Goal: Task Accomplishment & Management: Use online tool/utility

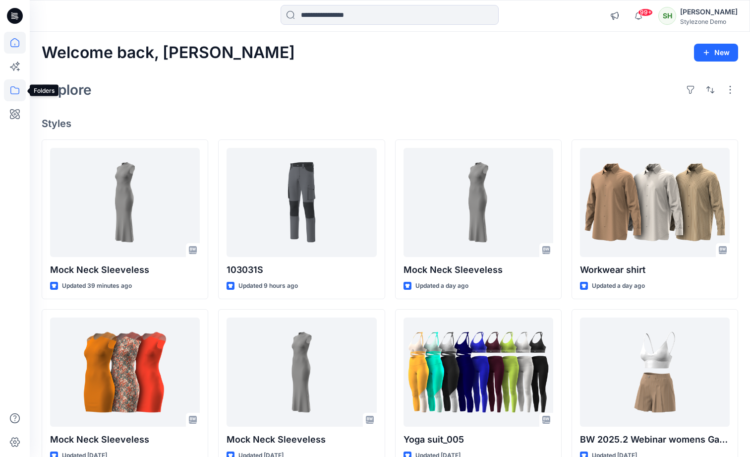
click at [21, 91] on icon at bounding box center [15, 90] width 22 height 22
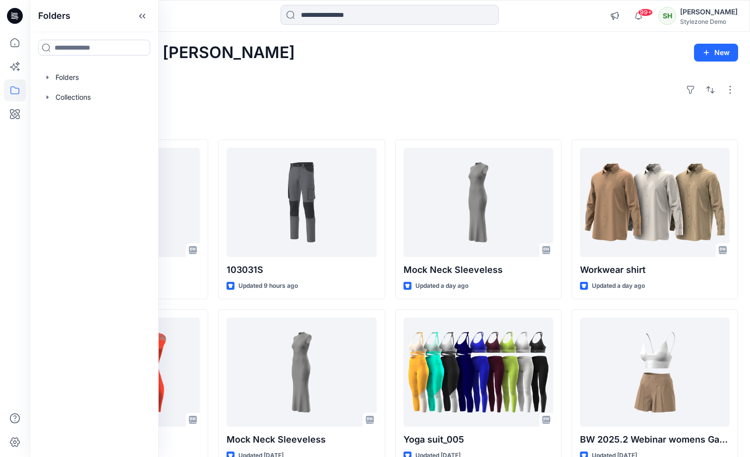
drag, startPoint x: 296, startPoint y: 93, endPoint x: 217, endPoint y: 117, distance: 82.5
click at [296, 92] on div "Explore" at bounding box center [390, 90] width 697 height 24
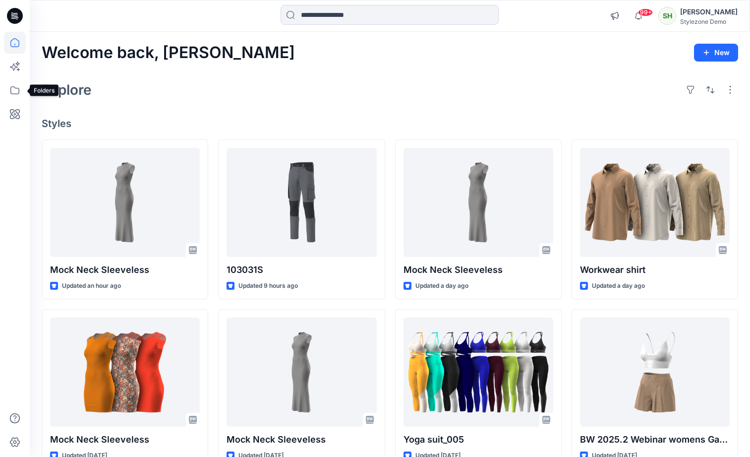
drag, startPoint x: 14, startPoint y: 84, endPoint x: 28, endPoint y: 87, distance: 13.7
click at [14, 84] on icon at bounding box center [15, 90] width 22 height 22
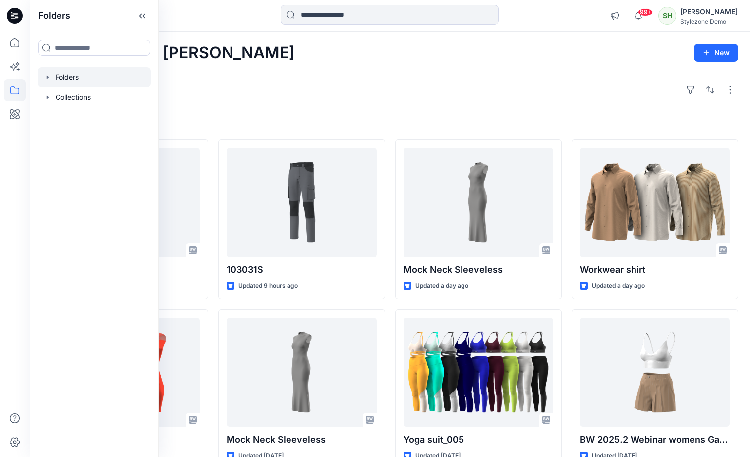
click at [47, 76] on icon "button" at bounding box center [48, 76] width 2 height 3
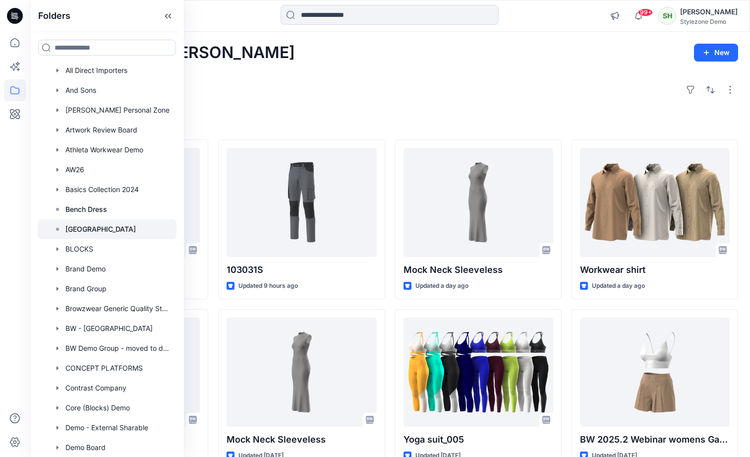
scroll to position [152, 0]
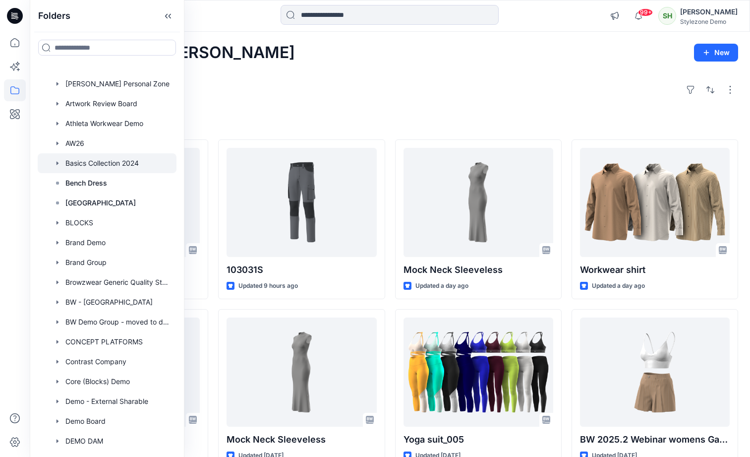
click at [96, 155] on div at bounding box center [107, 163] width 139 height 20
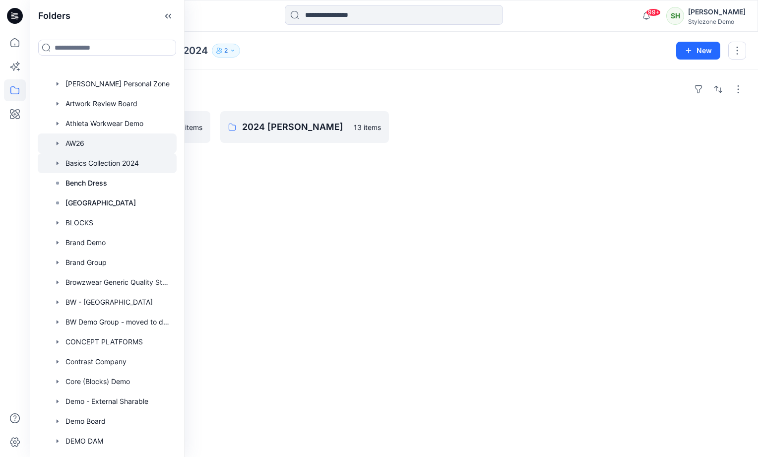
click at [93, 141] on div at bounding box center [107, 143] width 139 height 20
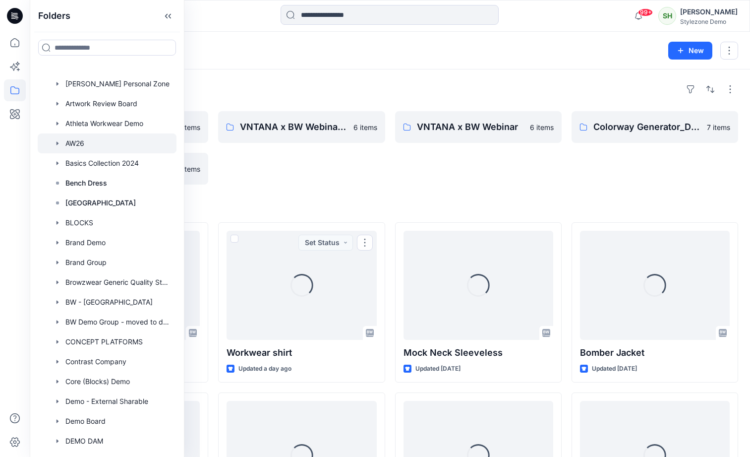
click at [358, 171] on div "VNTANA x BW Webinar_CW 6 items" at bounding box center [301, 147] width 167 height 73
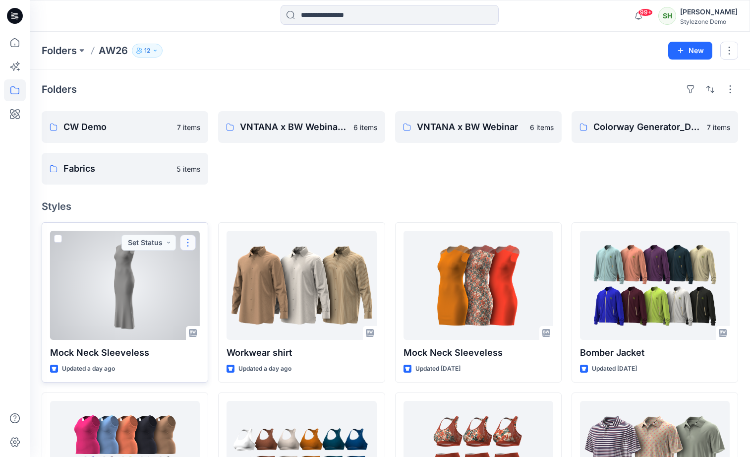
click at [192, 244] on button "button" at bounding box center [188, 243] width 16 height 16
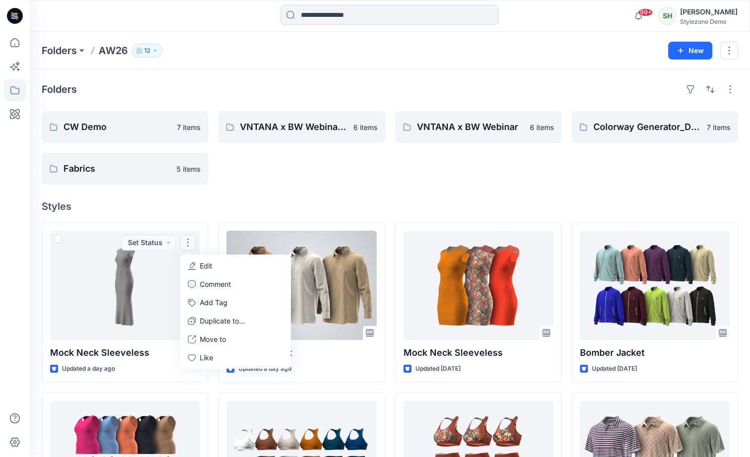
click at [302, 204] on h4 "Styles" at bounding box center [390, 206] width 697 height 12
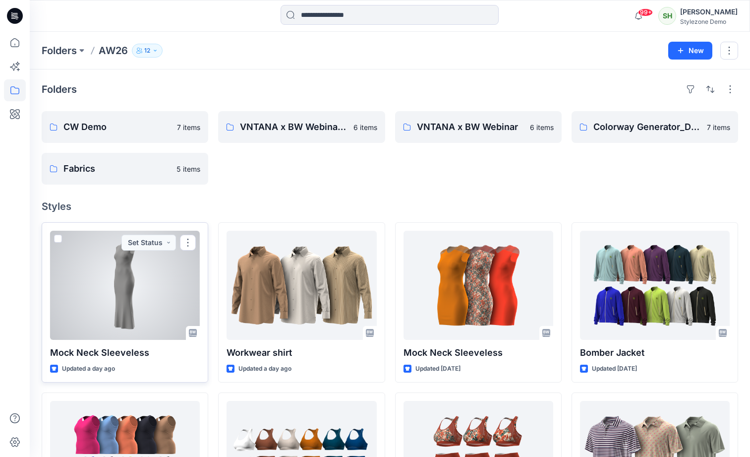
click at [57, 238] on span at bounding box center [58, 239] width 8 height 8
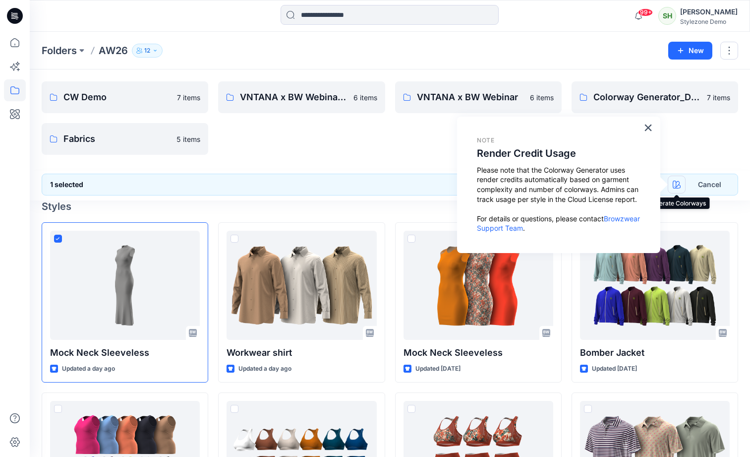
click at [680, 185] on icon "button" at bounding box center [677, 185] width 8 height 8
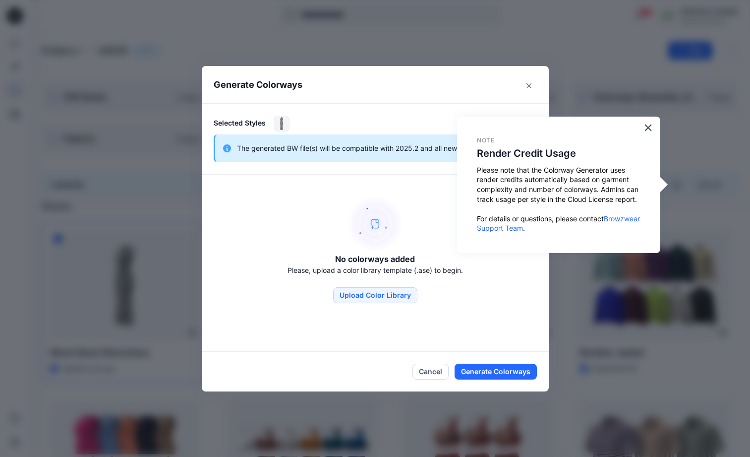
drag, startPoint x: 648, startPoint y: 127, endPoint x: 611, endPoint y: 147, distance: 41.7
click at [648, 127] on button "×" at bounding box center [648, 128] width 9 height 16
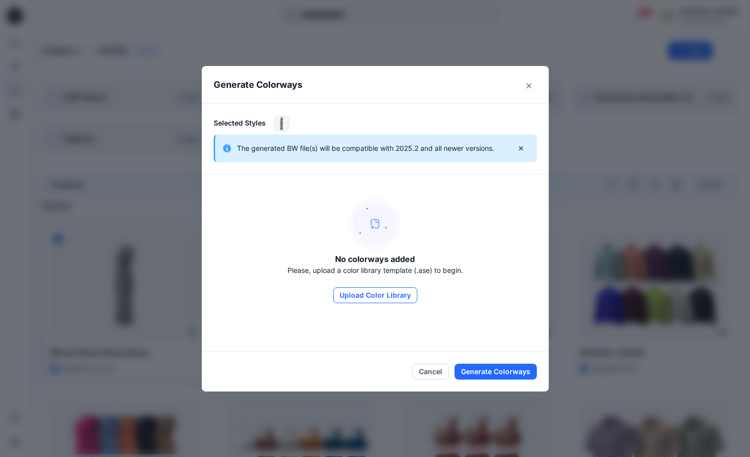
click at [416, 296] on button "Upload Color Library" at bounding box center [375, 295] width 84 height 16
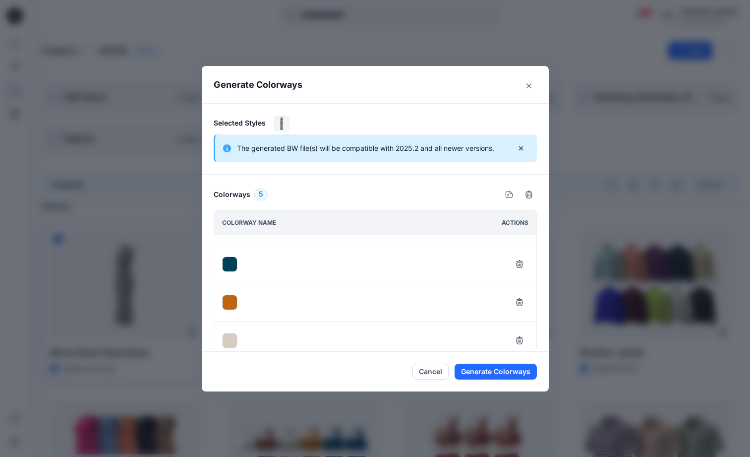
scroll to position [75, 0]
click at [489, 370] on button "Generate Colorways" at bounding box center [496, 372] width 82 height 16
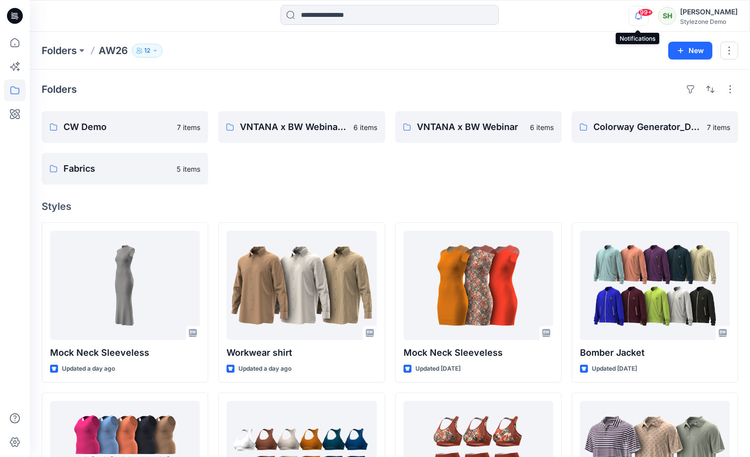
click at [635, 15] on icon "button" at bounding box center [638, 16] width 19 height 20
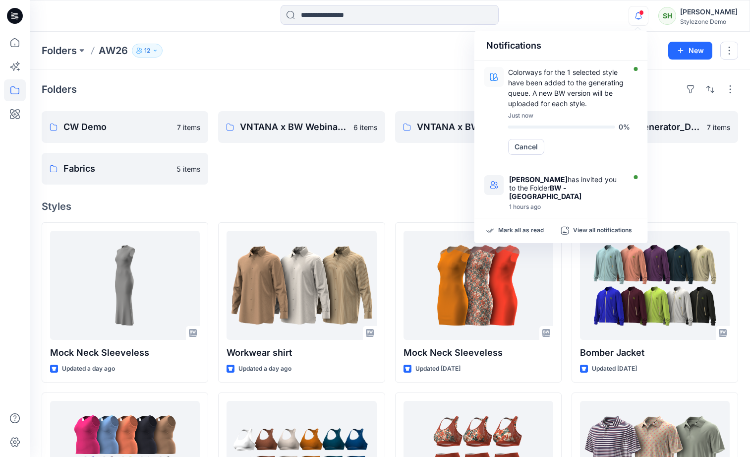
click at [375, 174] on div "VNTANA x BW Webinar_CW 6 items" at bounding box center [301, 147] width 167 height 73
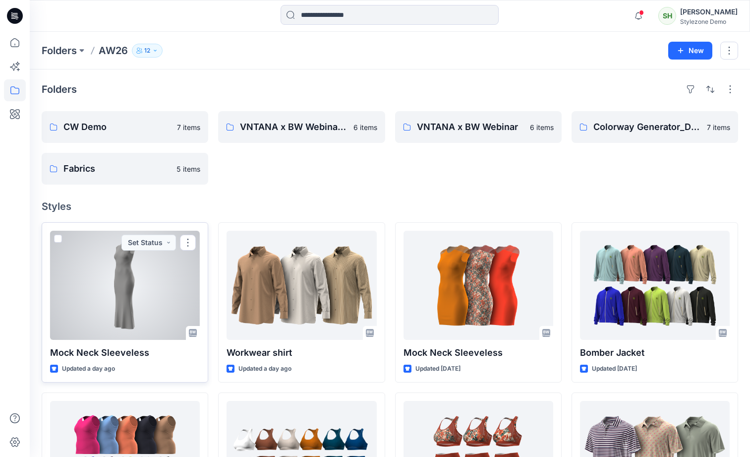
click at [54, 236] on span at bounding box center [58, 239] width 8 height 8
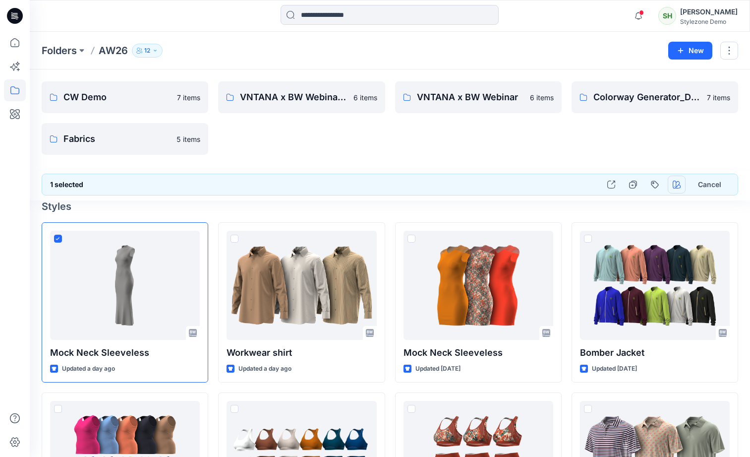
click at [678, 182] on icon "button" at bounding box center [677, 185] width 8 height 8
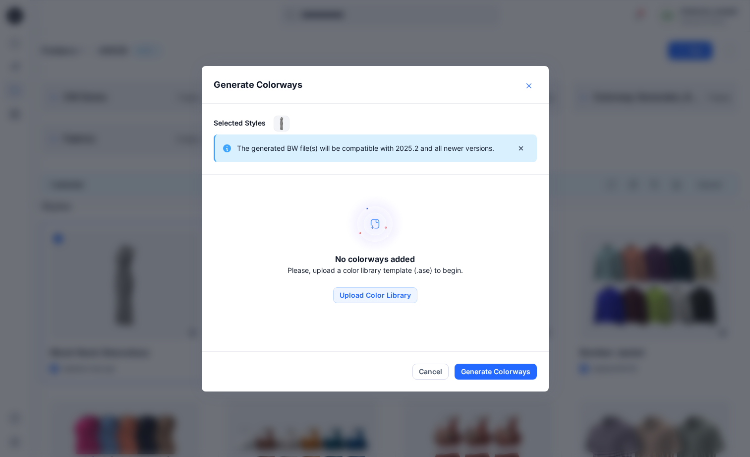
click at [531, 86] on icon "Close" at bounding box center [529, 85] width 5 height 5
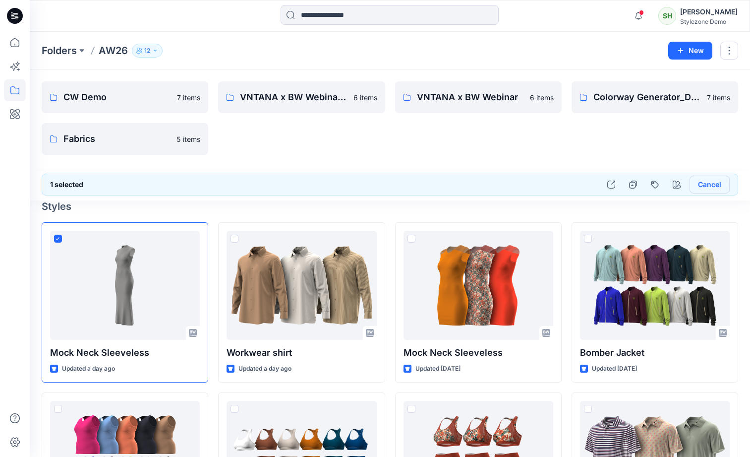
click at [707, 183] on button "Cancel" at bounding box center [710, 185] width 40 height 18
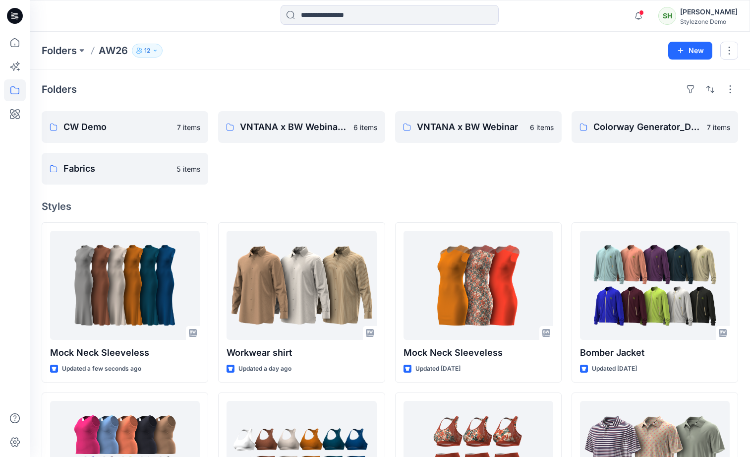
click at [242, 57] on div "Folders AW26 12" at bounding box center [351, 51] width 619 height 14
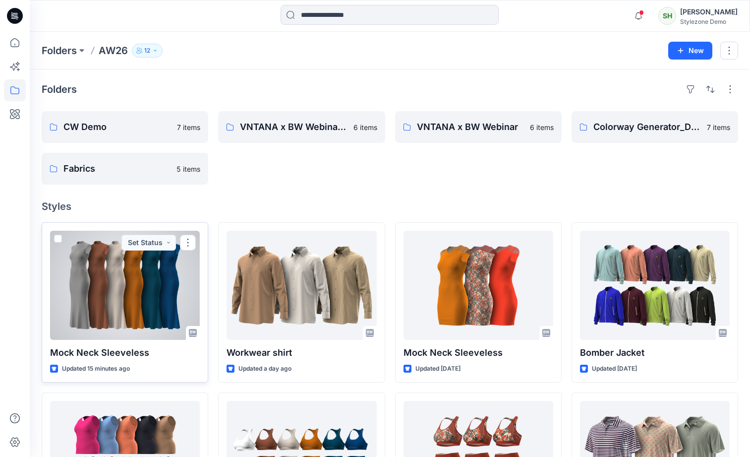
click at [153, 283] on div at bounding box center [125, 285] width 150 height 109
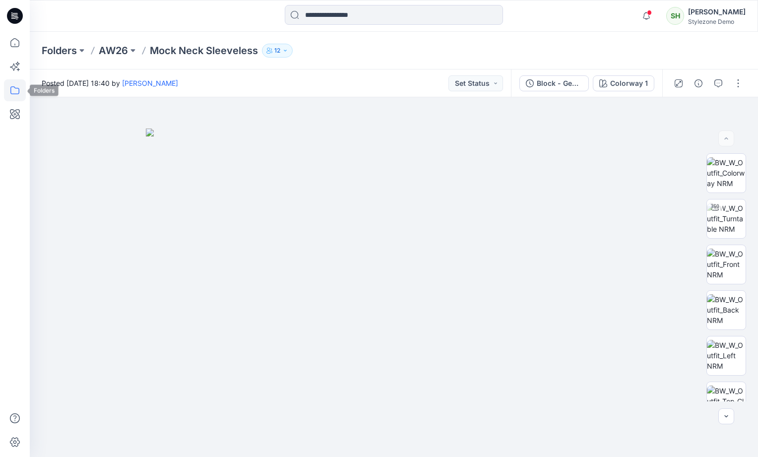
click at [16, 88] on icon at bounding box center [14, 90] width 9 height 8
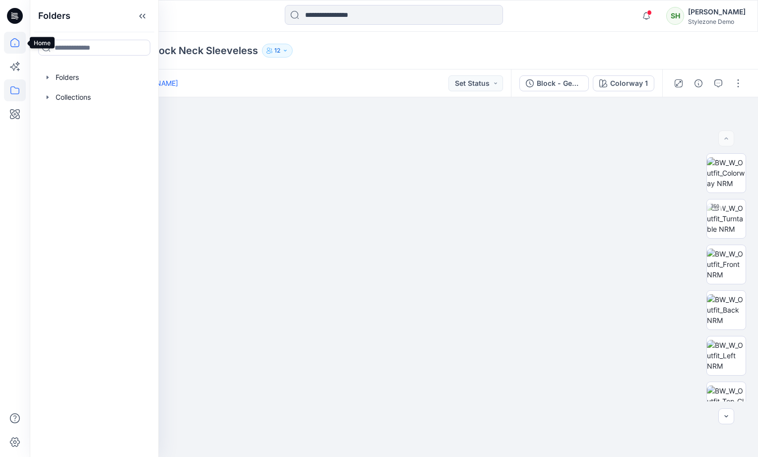
click at [12, 43] on icon at bounding box center [15, 43] width 22 height 22
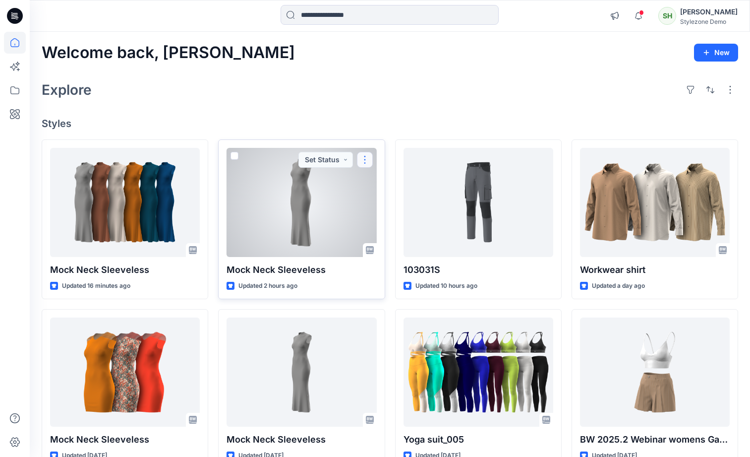
click at [368, 162] on button "button" at bounding box center [365, 160] width 16 height 16
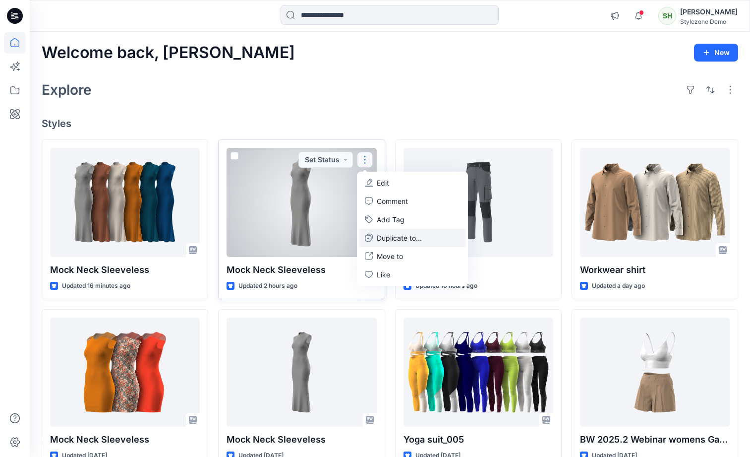
click at [398, 235] on p "Duplicate to..." at bounding box center [399, 238] width 45 height 10
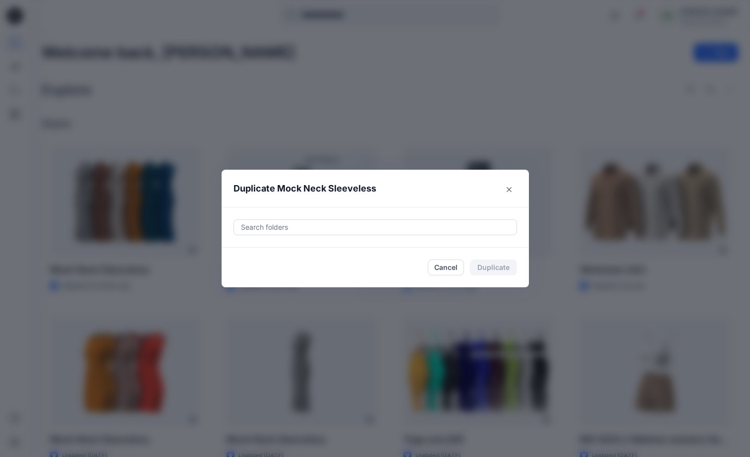
drag, startPoint x: 327, startPoint y: 220, endPoint x: 329, endPoint y: 230, distance: 9.5
click at [327, 224] on div "Search folders" at bounding box center [375, 227] width 283 height 15
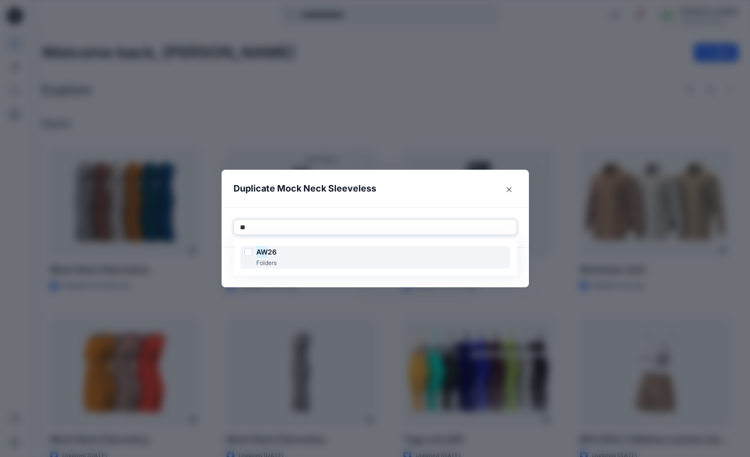
click at [274, 247] on h6 "AW 26" at bounding box center [266, 252] width 20 height 12
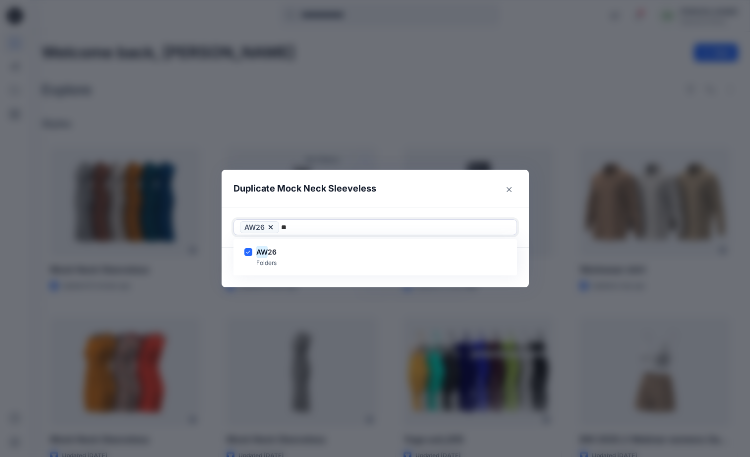
type input "**"
click at [374, 202] on header "Duplicate Mock Neck Sleeveless" at bounding box center [366, 189] width 288 height 38
click at [500, 270] on button "Duplicate" at bounding box center [493, 267] width 47 height 16
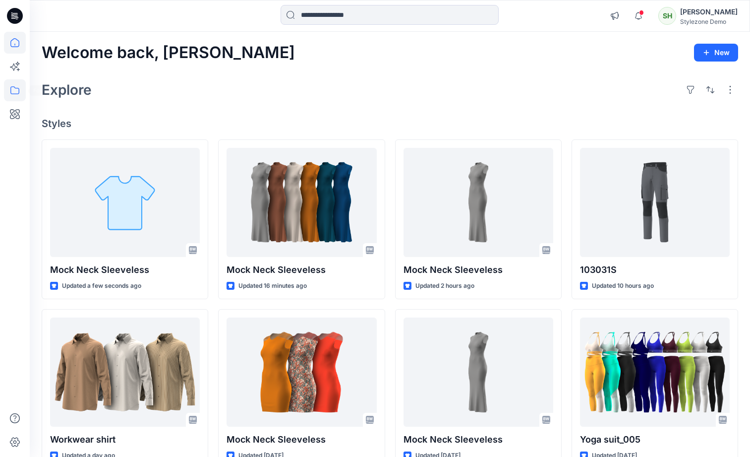
click at [11, 85] on icon at bounding box center [15, 90] width 22 height 22
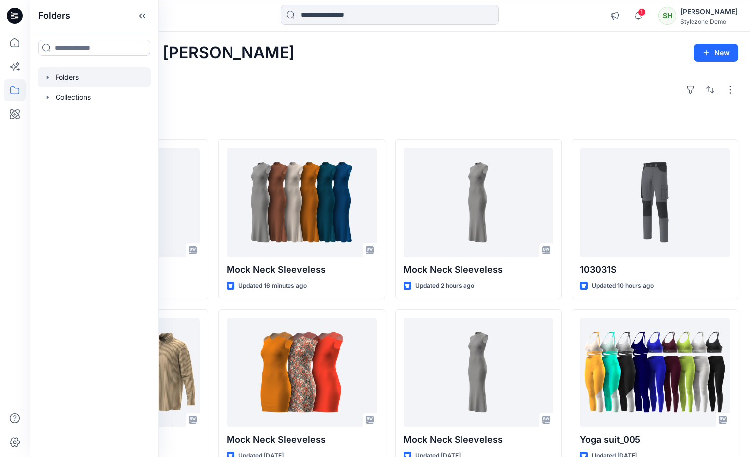
click at [44, 75] on icon "button" at bounding box center [48, 77] width 8 height 8
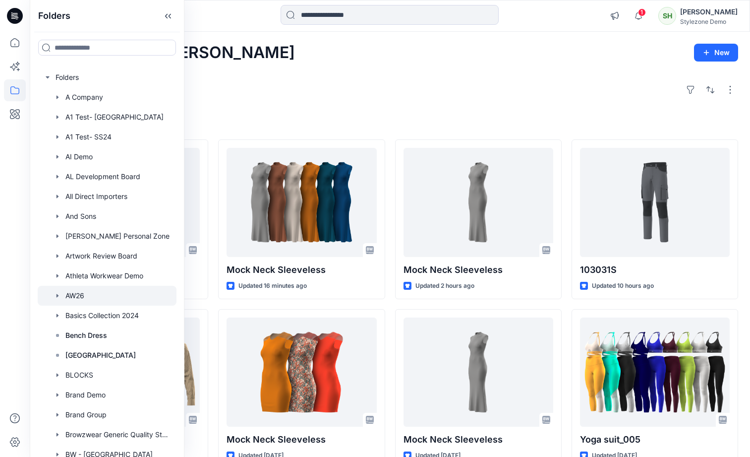
click at [97, 289] on div at bounding box center [107, 296] width 139 height 20
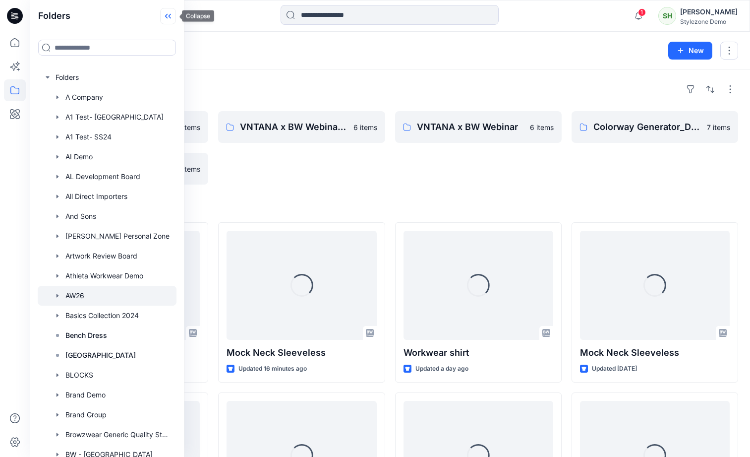
click at [171, 14] on icon at bounding box center [168, 16] width 16 height 16
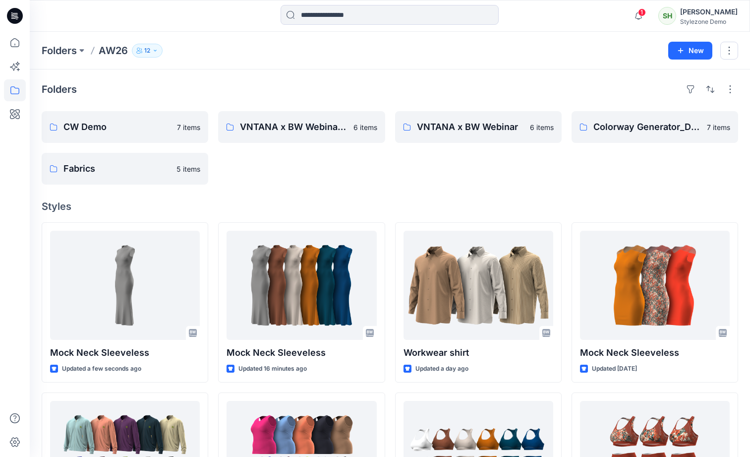
click at [288, 187] on div "Folders CW Demo 7 items Fabrics 5 items VNTANA x BW Webinar_CW 6 items VNTANA x…" at bounding box center [390, 419] width 721 height 700
click at [637, 122] on p "Colorway Generator_Demo" at bounding box center [654, 127] width 121 height 14
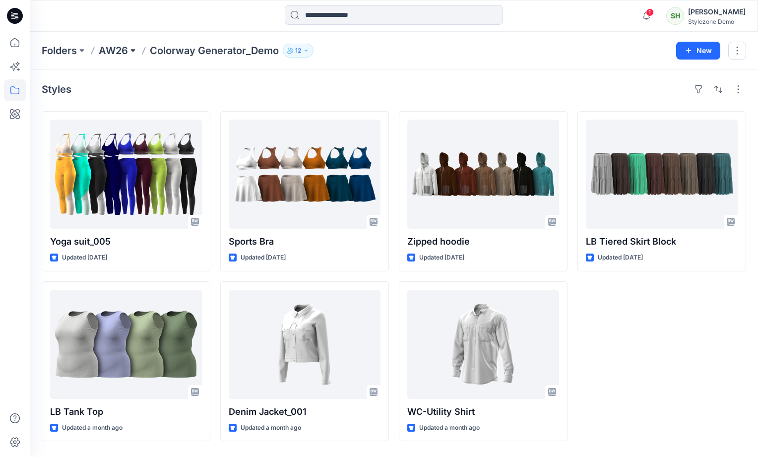
click at [129, 53] on button at bounding box center [133, 51] width 10 height 14
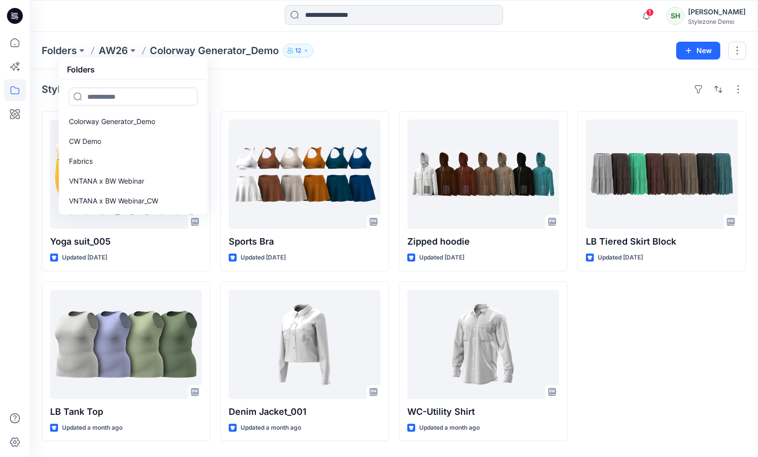
click at [277, 108] on div "Styles Yoga suit_005 Updated 2 days ago LB Tank Top Updated a month ago Sports …" at bounding box center [394, 262] width 728 height 387
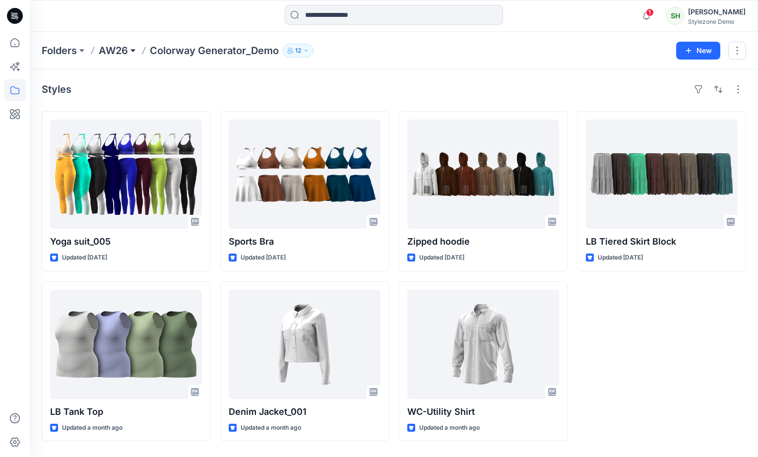
click at [128, 47] on button at bounding box center [133, 51] width 10 height 14
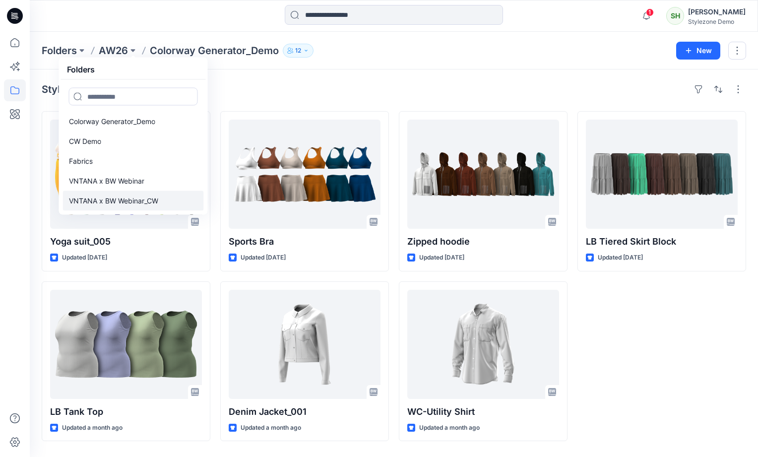
click at [143, 195] on p "VNTANA x BW Webinar_CW" at bounding box center [113, 201] width 89 height 12
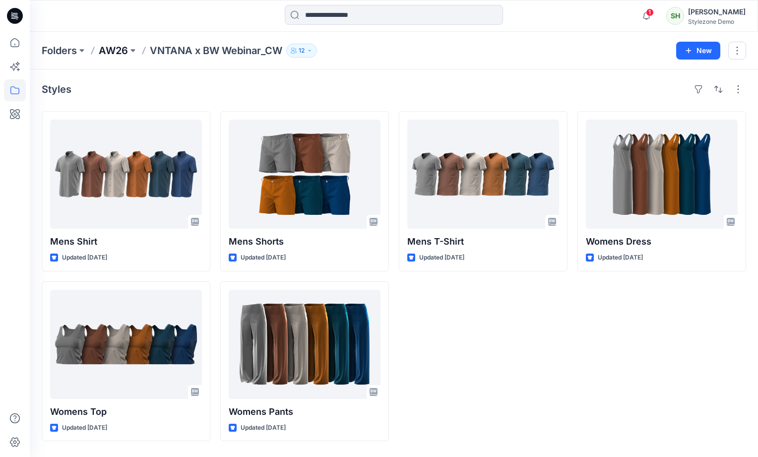
click at [121, 45] on p "AW26" at bounding box center [113, 51] width 29 height 14
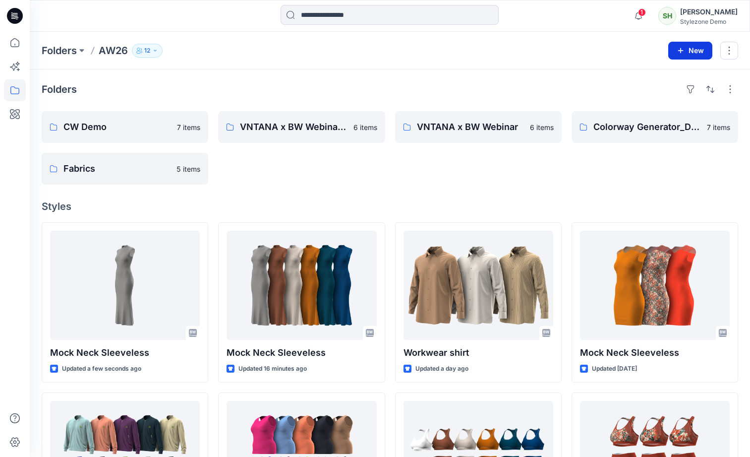
click at [676, 53] on button "New" at bounding box center [690, 51] width 44 height 18
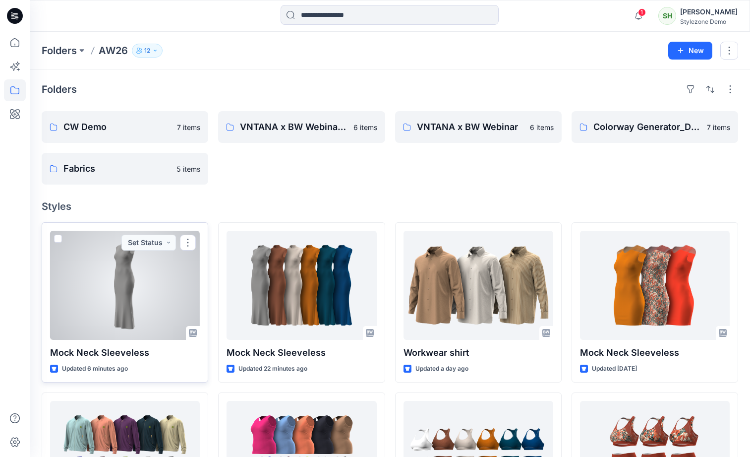
click at [56, 240] on span at bounding box center [58, 239] width 8 height 8
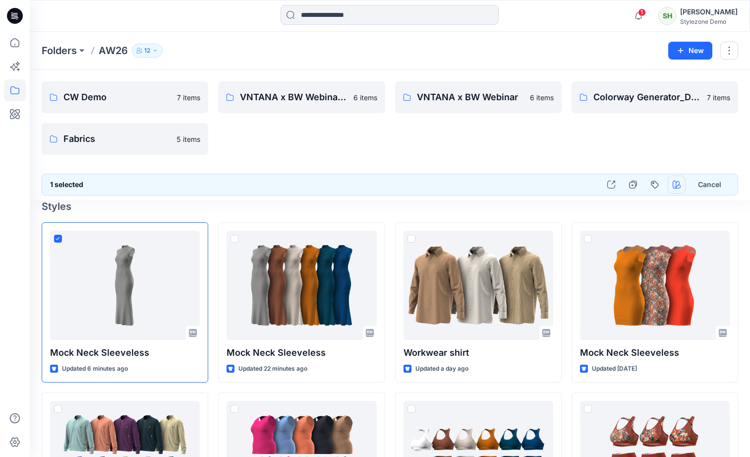
click at [678, 188] on icon "button" at bounding box center [677, 185] width 8 height 8
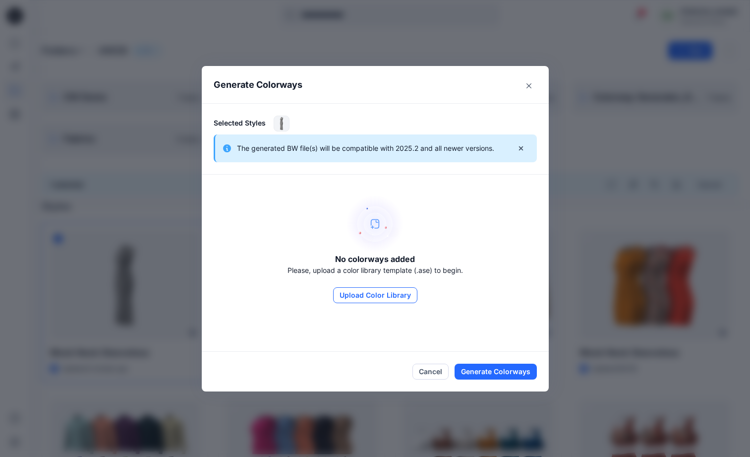
click at [374, 298] on button "Upload Color Library" at bounding box center [375, 295] width 84 height 16
click at [388, 300] on button "Upload Color Library" at bounding box center [375, 295] width 84 height 16
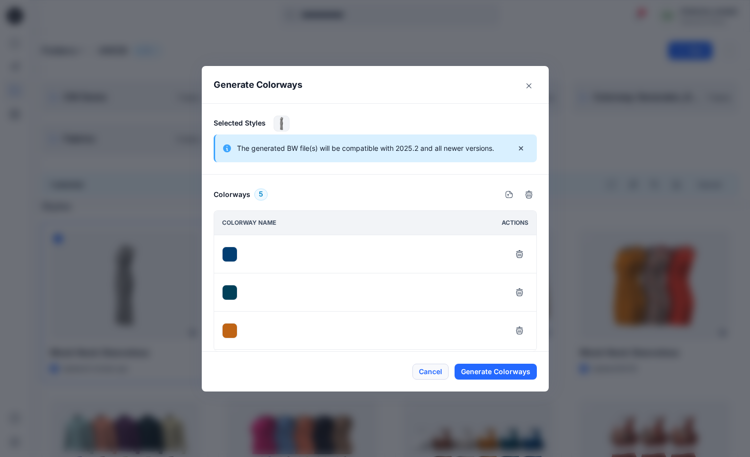
click at [446, 375] on button "Cancel" at bounding box center [431, 372] width 36 height 16
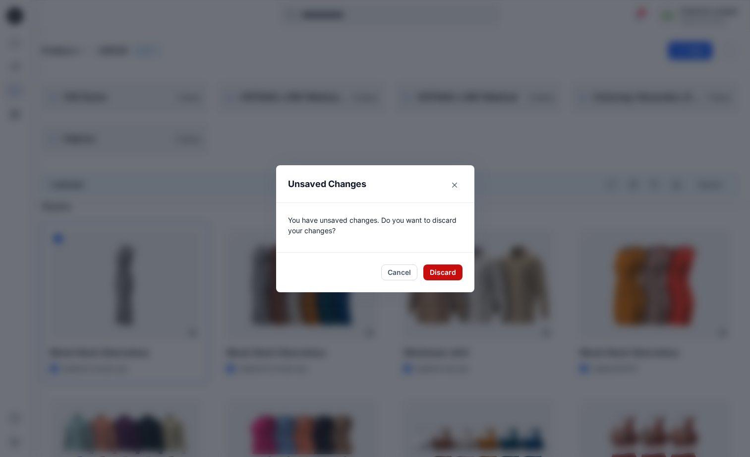
click at [443, 272] on button "Discard" at bounding box center [443, 272] width 39 height 16
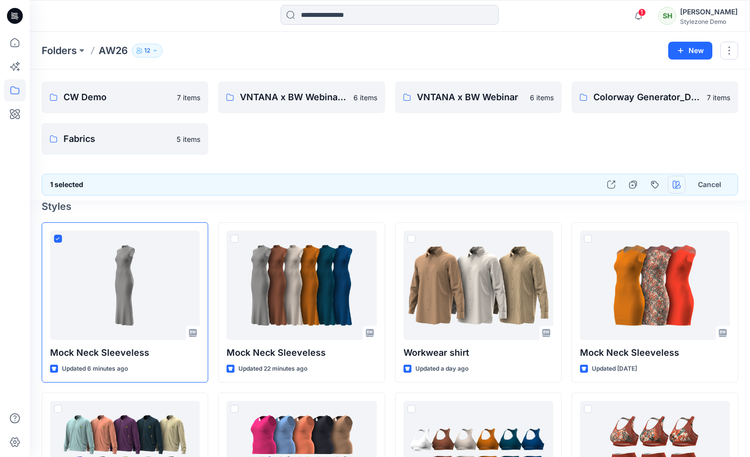
click at [677, 184] on icon "button" at bounding box center [677, 185] width 8 height 8
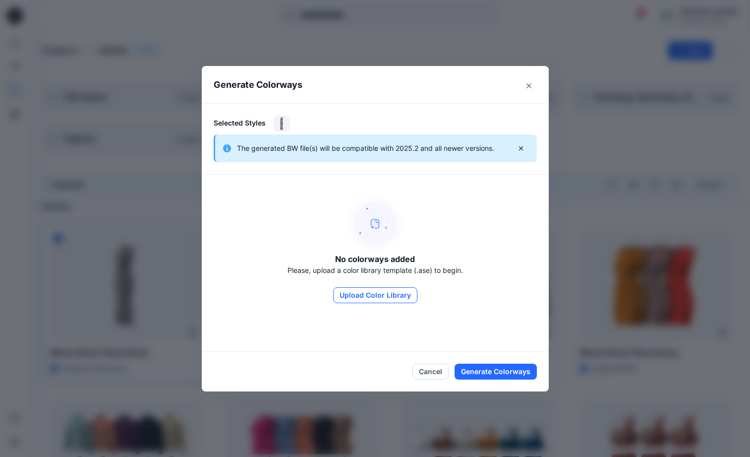
click at [405, 294] on button "Upload Color Library" at bounding box center [375, 295] width 84 height 16
drag, startPoint x: 431, startPoint y: 374, endPoint x: 432, endPoint y: 369, distance: 5.7
click at [430, 374] on button "Cancel" at bounding box center [431, 372] width 36 height 16
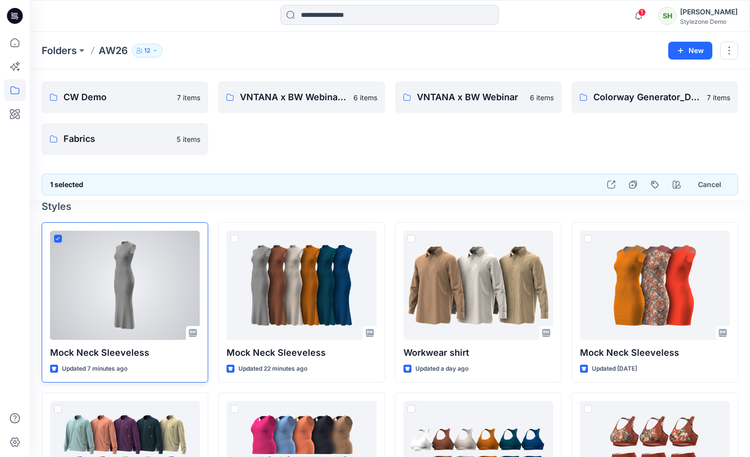
click at [60, 240] on span at bounding box center [58, 239] width 8 height 8
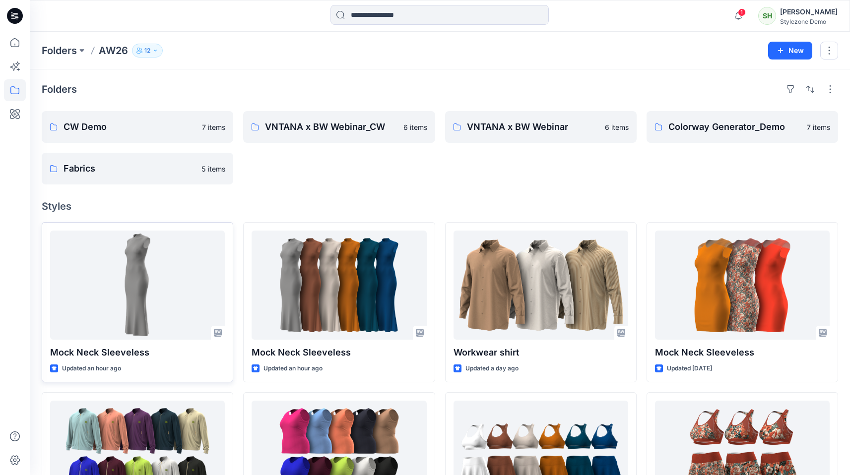
click at [311, 182] on div "VNTANA x BW Webinar_CW 6 items" at bounding box center [338, 147] width 191 height 73
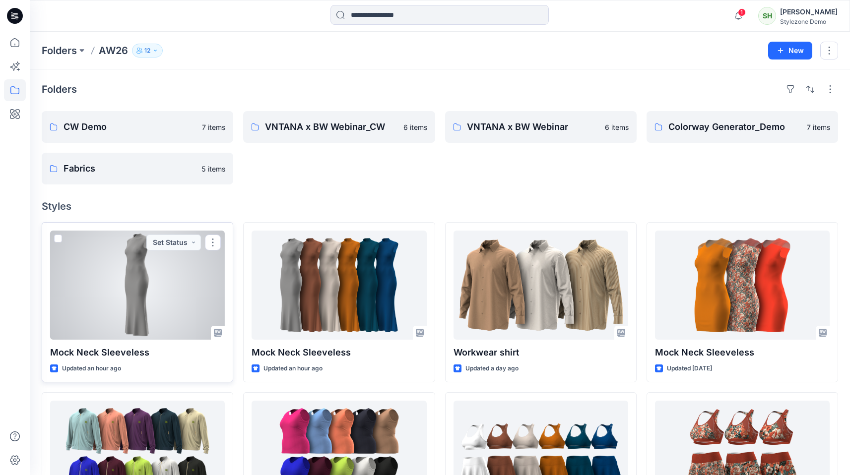
click at [57, 240] on span at bounding box center [58, 239] width 8 height 8
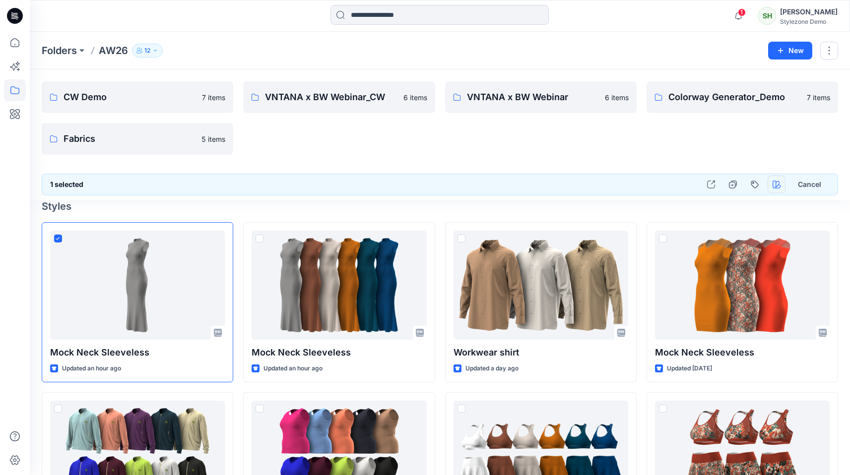
click at [757, 184] on icon "button" at bounding box center [776, 185] width 8 height 8
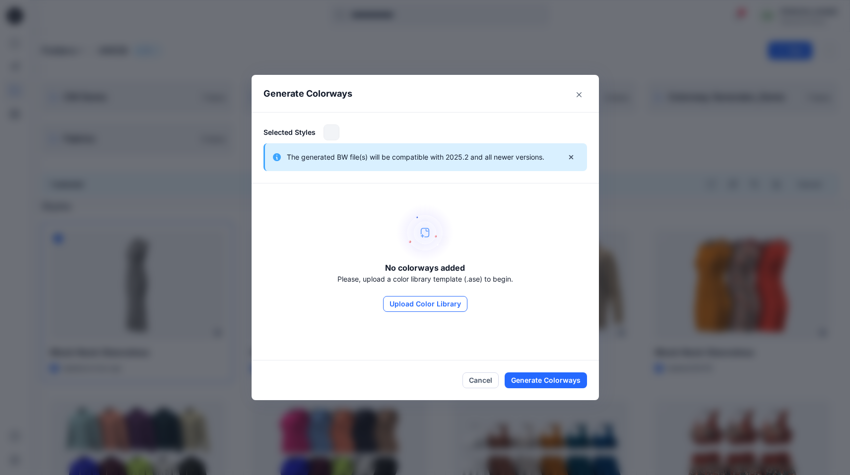
click at [435, 302] on button "Upload Color Library" at bounding box center [425, 304] width 84 height 16
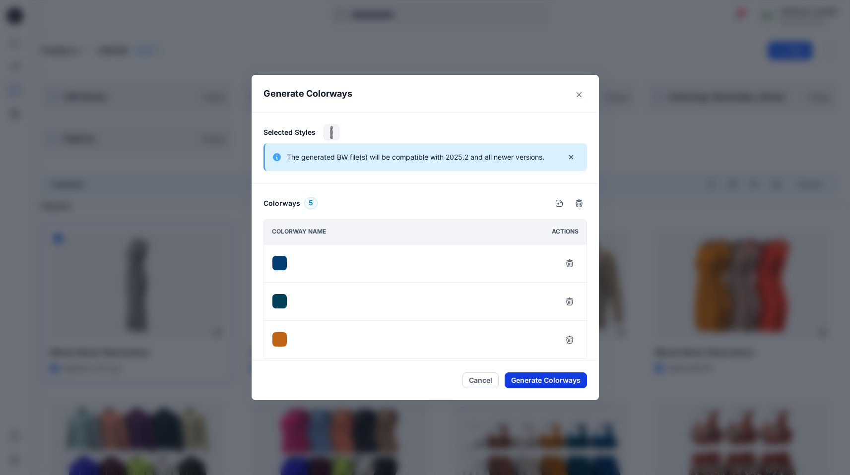
click at [570, 378] on button "Generate Colorways" at bounding box center [545, 380] width 82 height 16
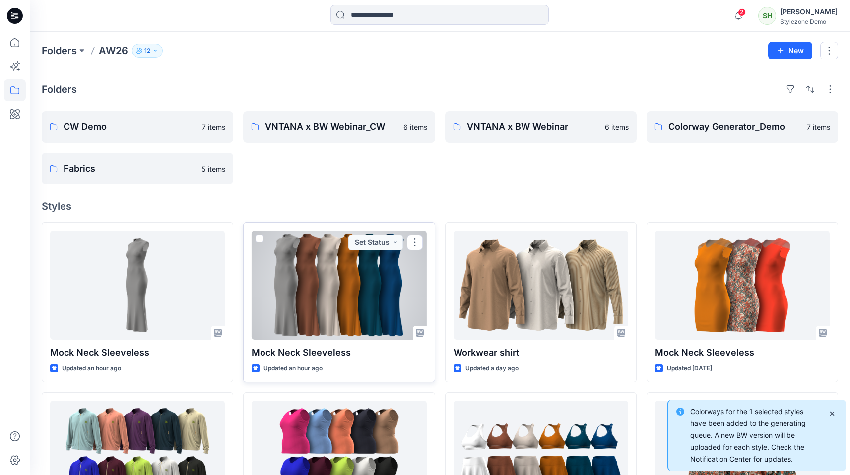
click at [335, 295] on div at bounding box center [338, 285] width 175 height 109
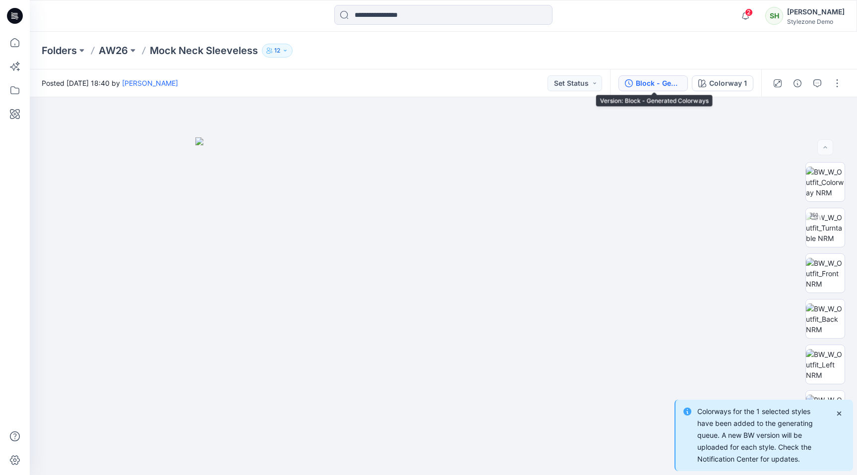
click at [655, 85] on div "Block - Generated Colorways" at bounding box center [659, 83] width 46 height 11
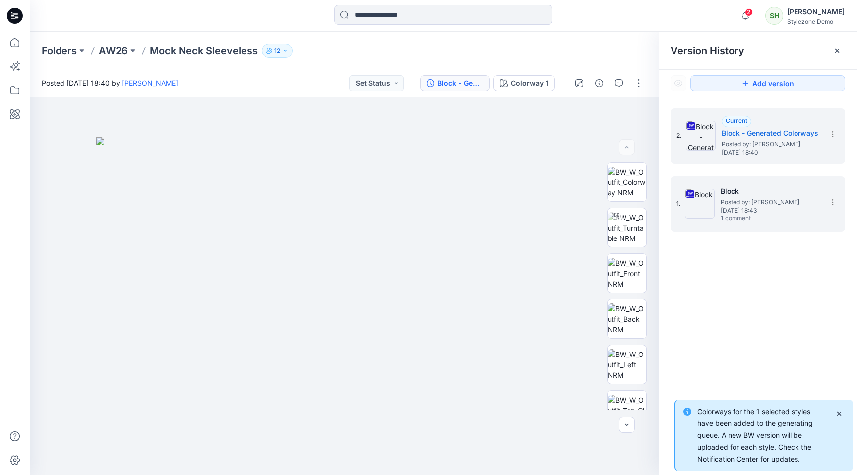
click at [757, 176] on div "1. Block Posted by: Savio Thomas Tuesday, August 19, 2025 18:43 1 comment" at bounding box center [757, 204] width 175 height 56
click at [757, 204] on span "Posted by: Savio Thomas" at bounding box center [770, 202] width 99 height 10
click at [757, 132] on h5 "Block - Generated Colorways" at bounding box center [771, 133] width 99 height 12
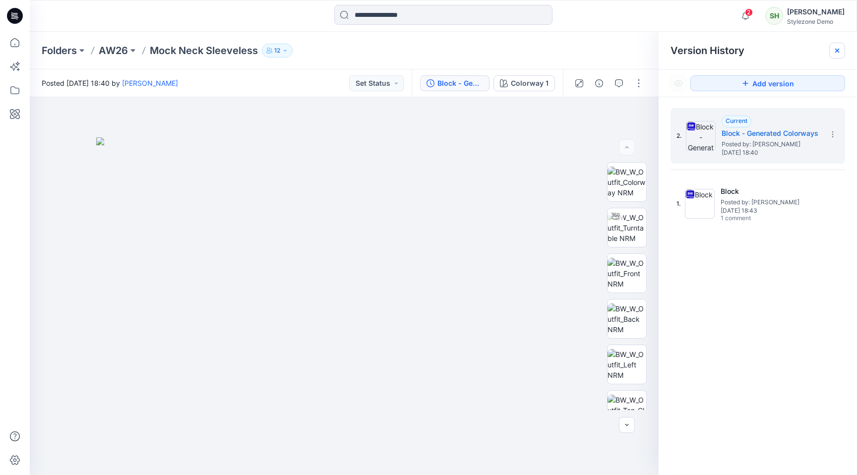
click at [757, 48] on icon at bounding box center [837, 51] width 8 height 8
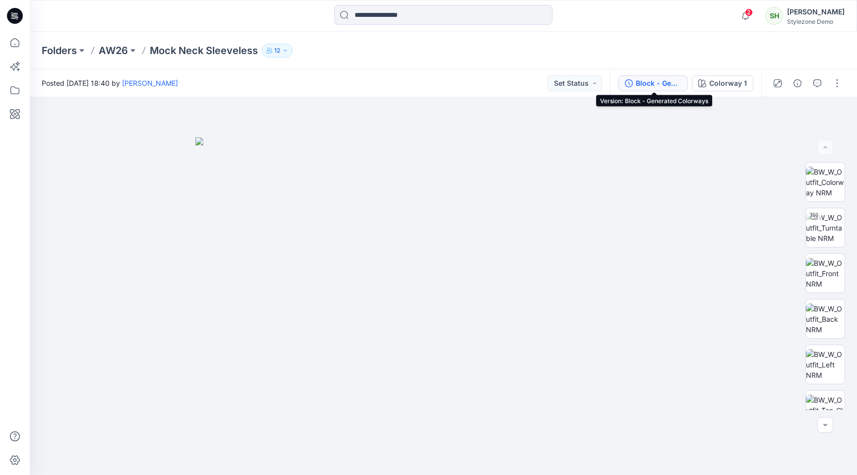
click at [649, 84] on div "Block - Generated Colorways" at bounding box center [659, 83] width 46 height 11
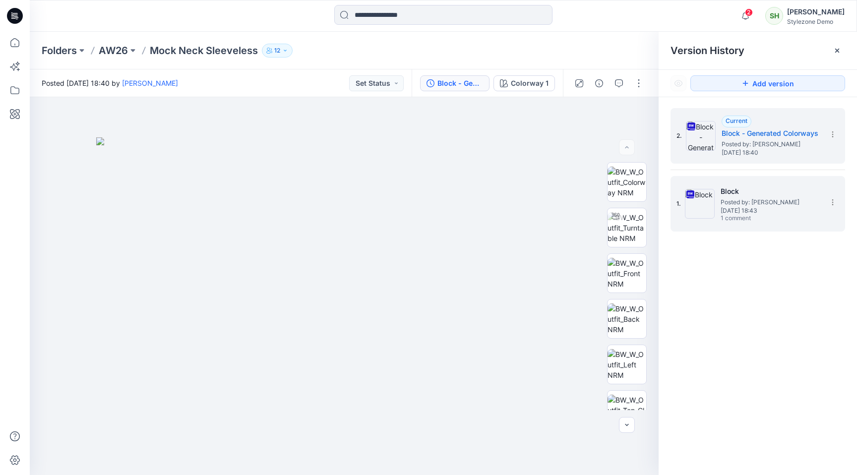
click at [757, 211] on span "Tuesday, August 19, 2025 18:43" at bounding box center [770, 210] width 99 height 7
click at [745, 155] on span "Wednesday, August 20, 2025 18:40" at bounding box center [771, 152] width 99 height 7
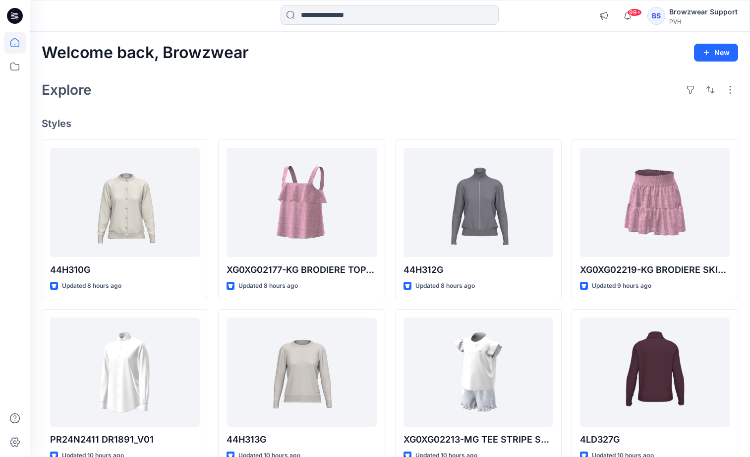
drag, startPoint x: 291, startPoint y: 108, endPoint x: 290, endPoint y: 113, distance: 5.1
click at [291, 107] on div "Welcome back, Browzwear New Explore Styles 44H310G Updated 8 hours ago PR24N241…" at bounding box center [390, 359] width 721 height 655
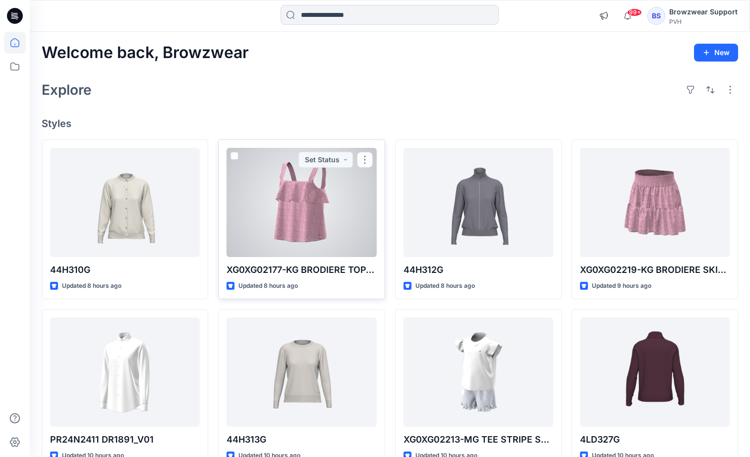
click at [304, 213] on div at bounding box center [302, 202] width 150 height 109
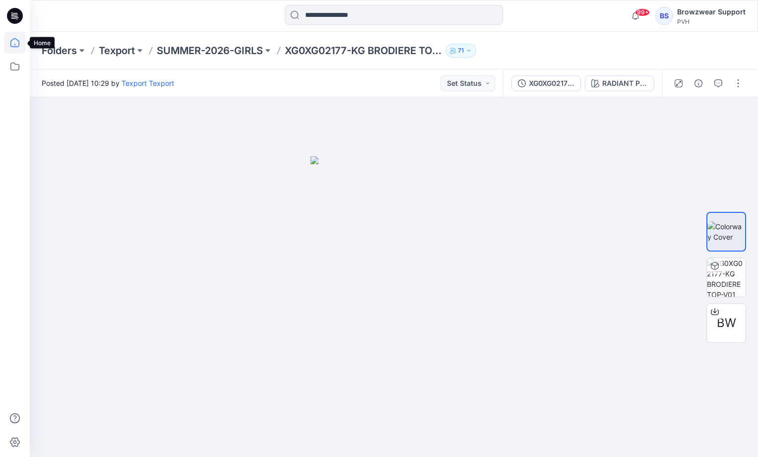
click at [15, 43] on icon at bounding box center [15, 43] width 22 height 22
